Goal: Task Accomplishment & Management: Use online tool/utility

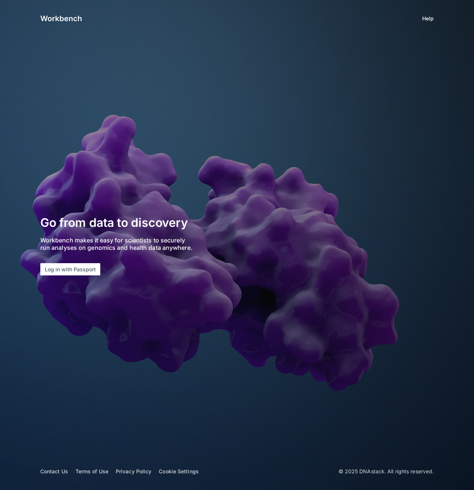
click at [86, 266] on section "Go from data to discovery Workbench makes it easy for scientists to securely ru…" at bounding box center [116, 244] width 152 height 61
click at [83, 271] on button "Log in with Passport" at bounding box center [70, 269] width 60 height 12
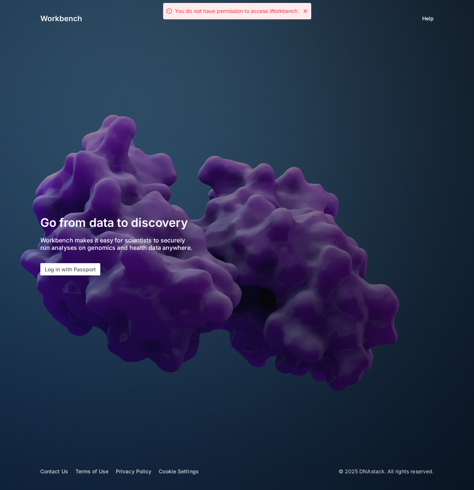
click at [305, 14] on icon at bounding box center [305, 11] width 6 height 6
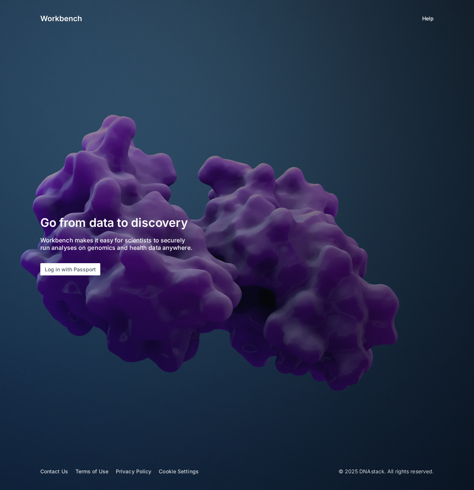
click at [214, 93] on app-login "Help Go from data to discovery Workbench makes it easy for scientists to secure…" at bounding box center [237, 245] width 474 height 490
